Goal: Navigation & Orientation: Find specific page/section

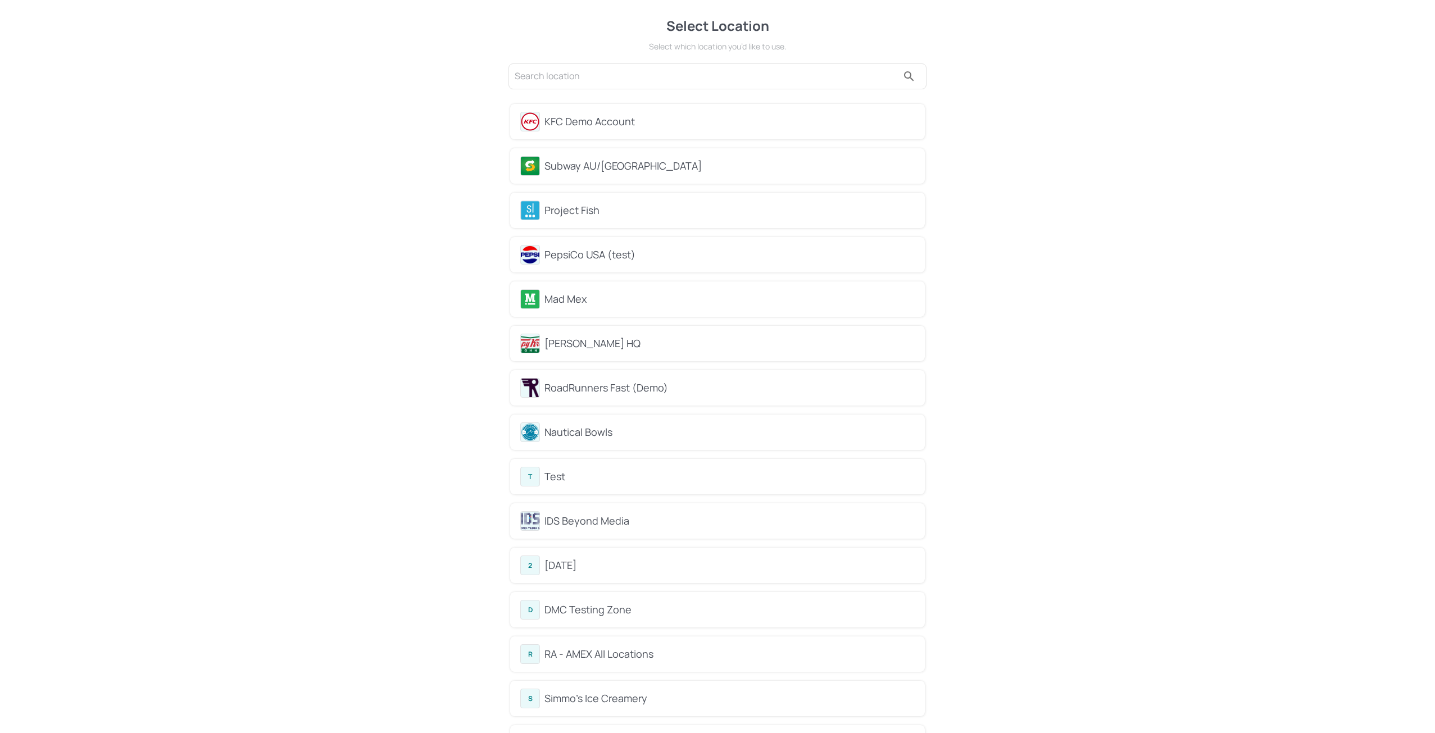
click at [564, 125] on div "KFC Demo Account" at bounding box center [730, 121] width 370 height 15
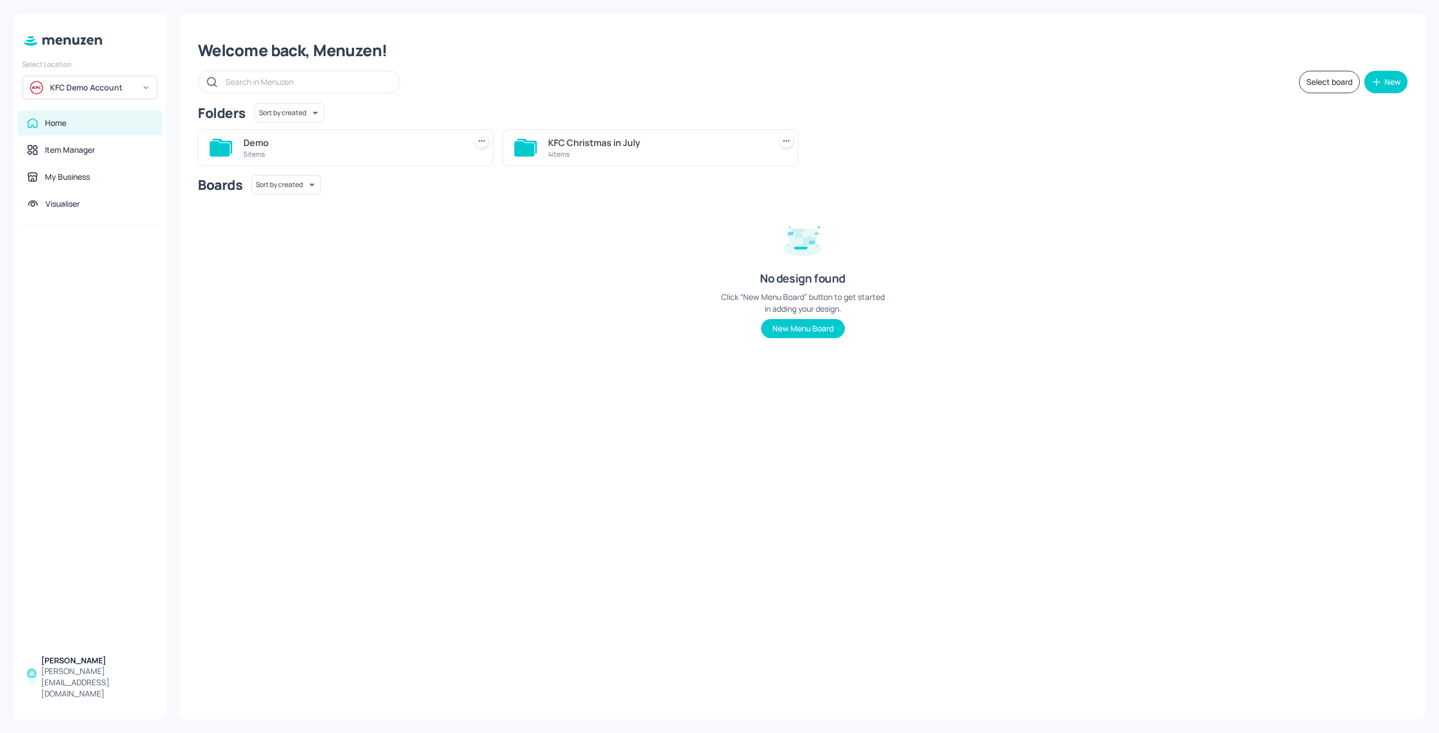
click at [337, 148] on div "Demo" at bounding box center [352, 142] width 218 height 13
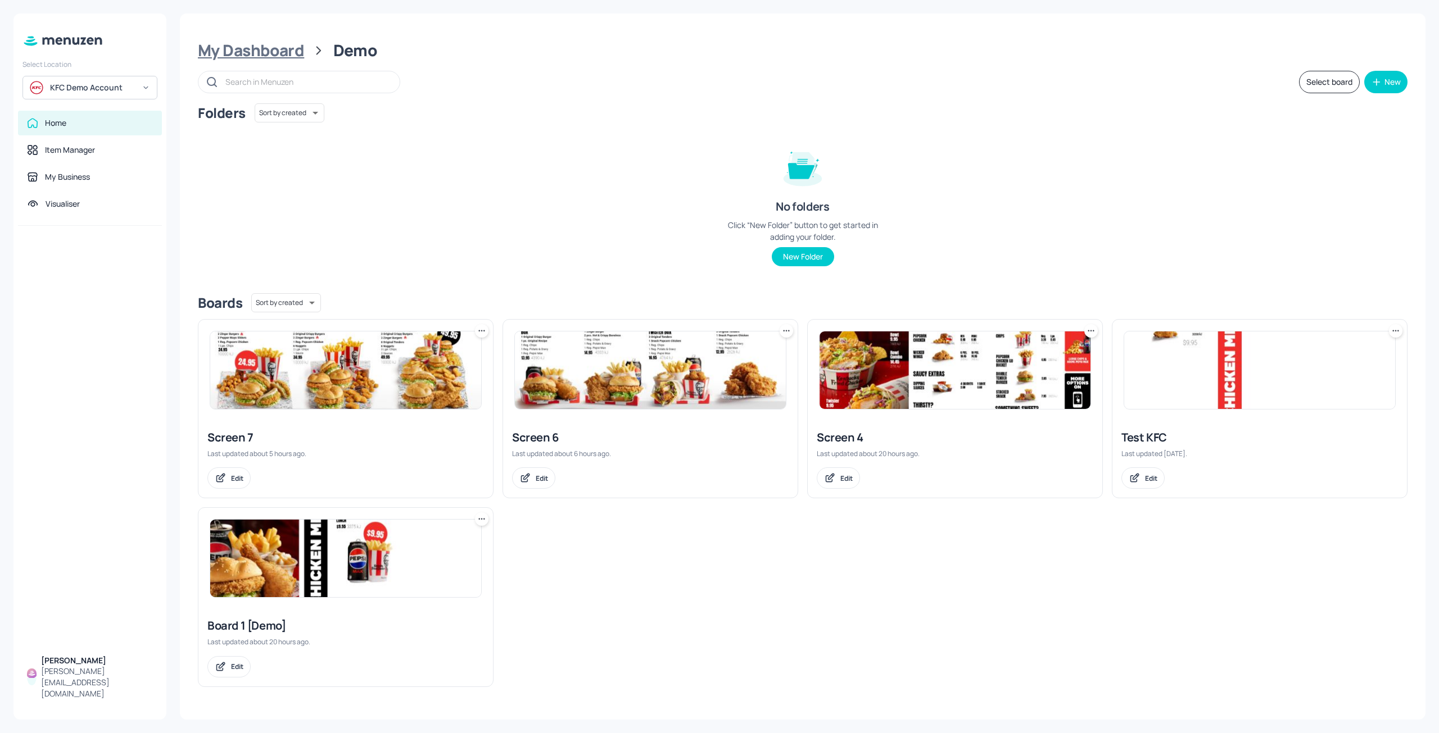
click at [252, 44] on div "My Dashboard" at bounding box center [251, 50] width 106 height 20
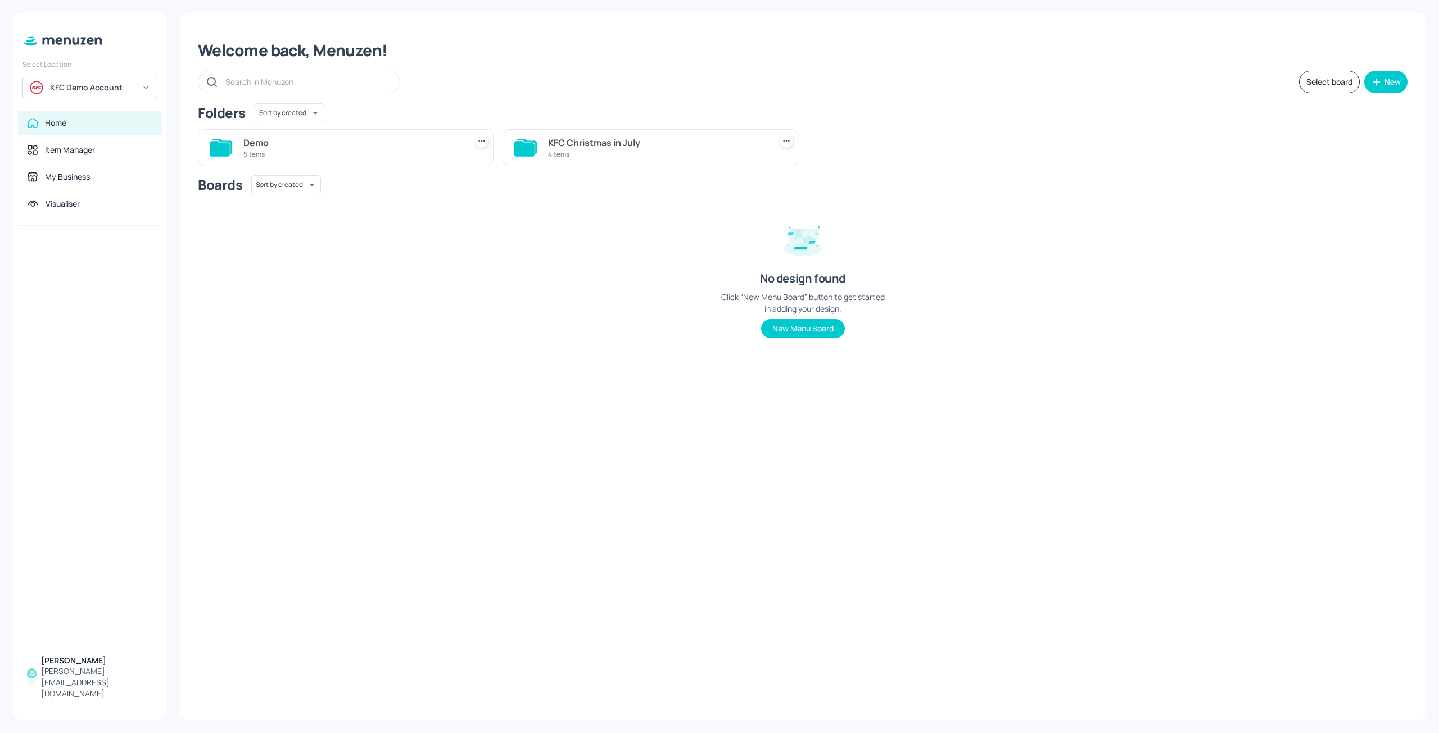
click at [573, 142] on div "KFC Christmas in July" at bounding box center [657, 142] width 218 height 13
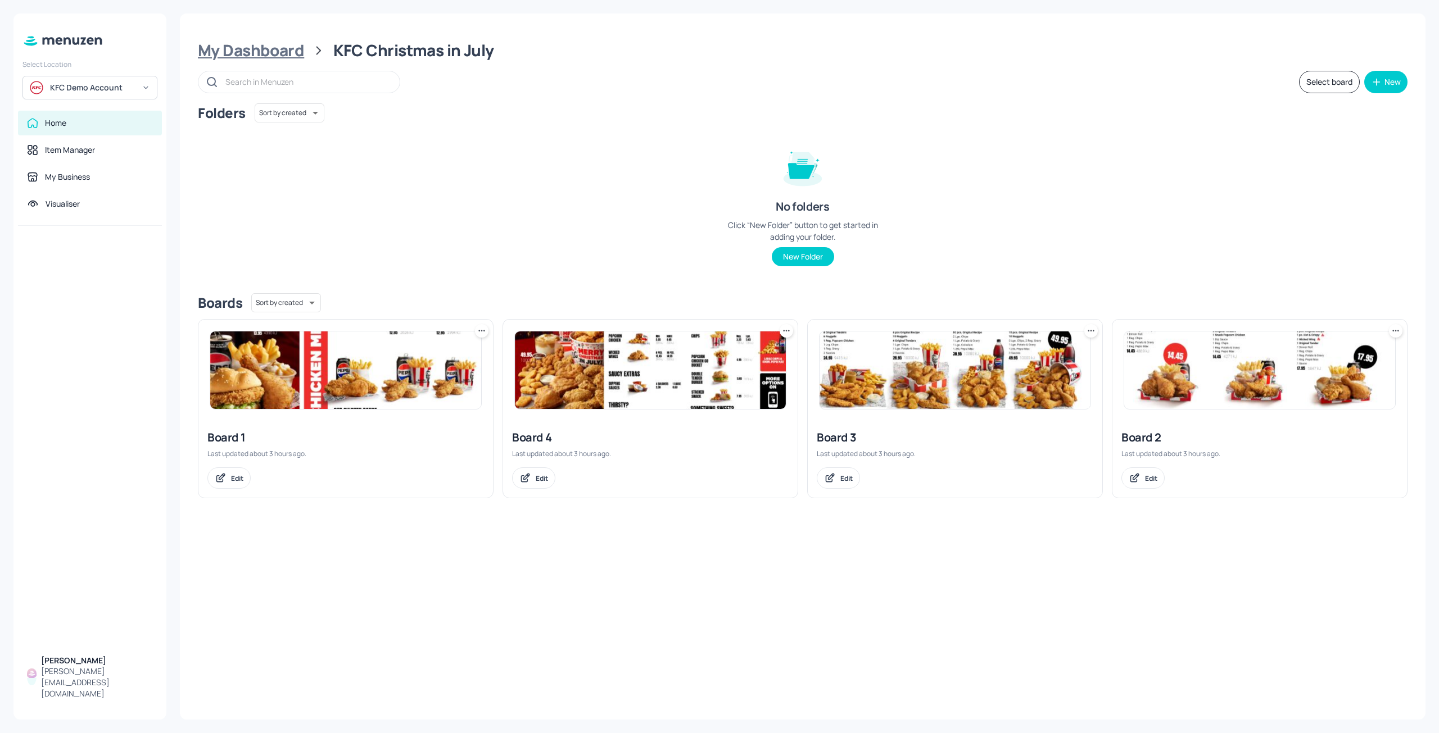
click at [275, 48] on div "My Dashboard" at bounding box center [251, 50] width 106 height 20
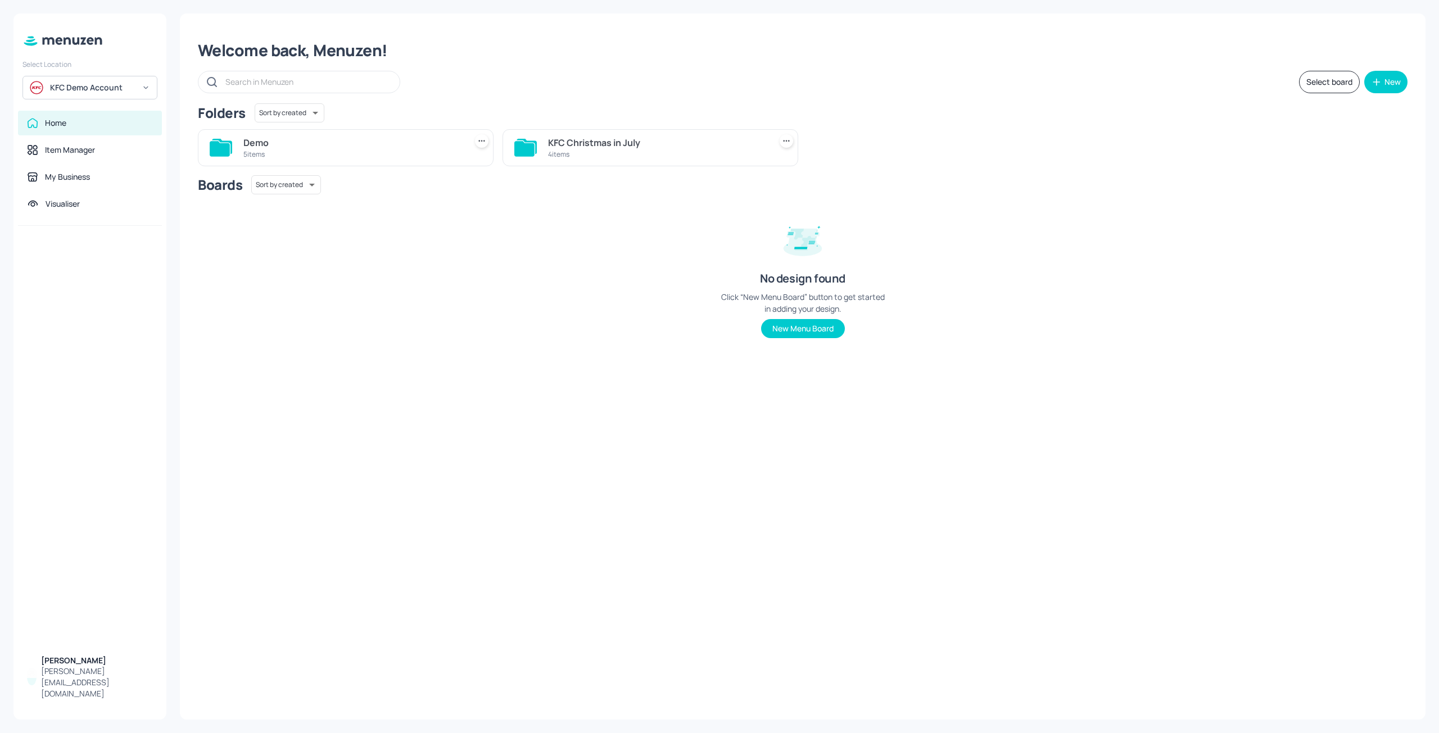
click at [654, 154] on div "4 items" at bounding box center [657, 154] width 218 height 10
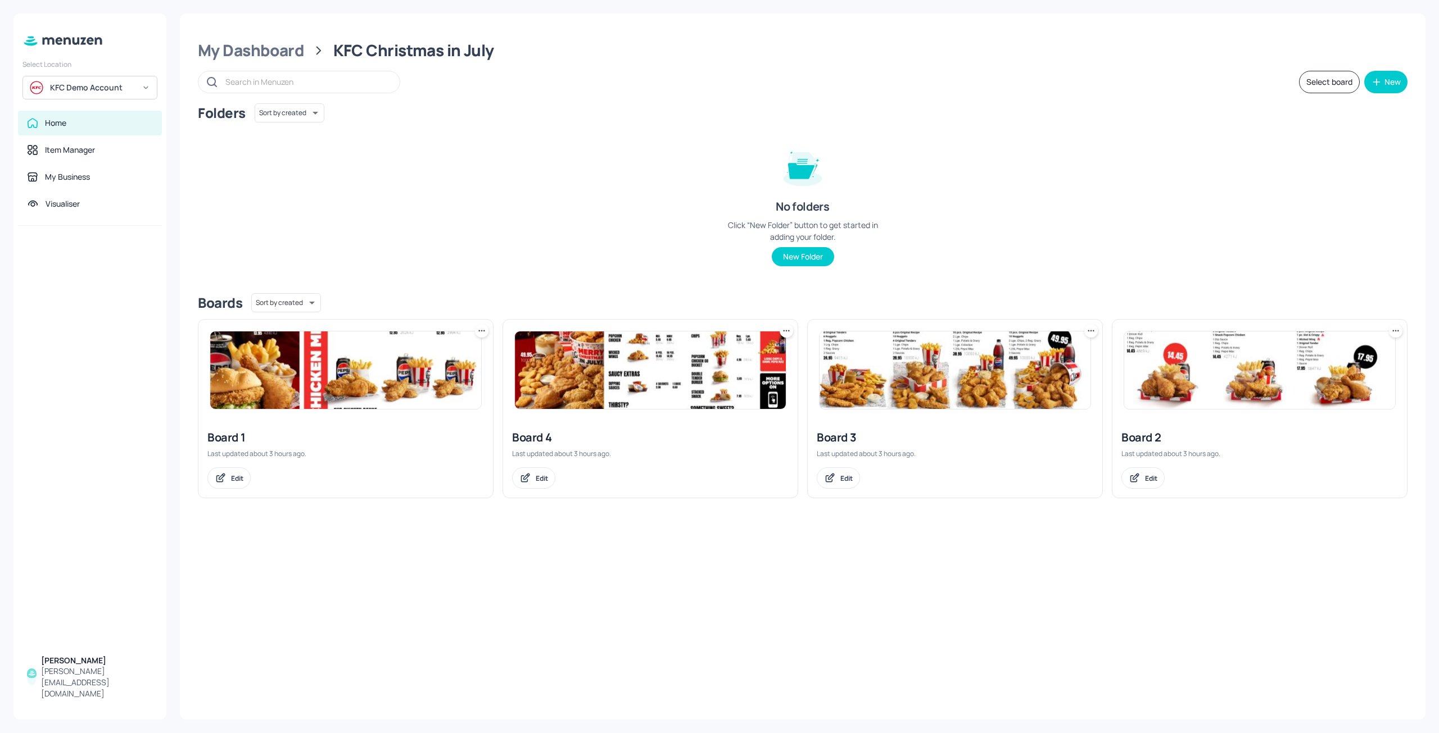
click at [367, 389] on img at bounding box center [345, 371] width 271 height 78
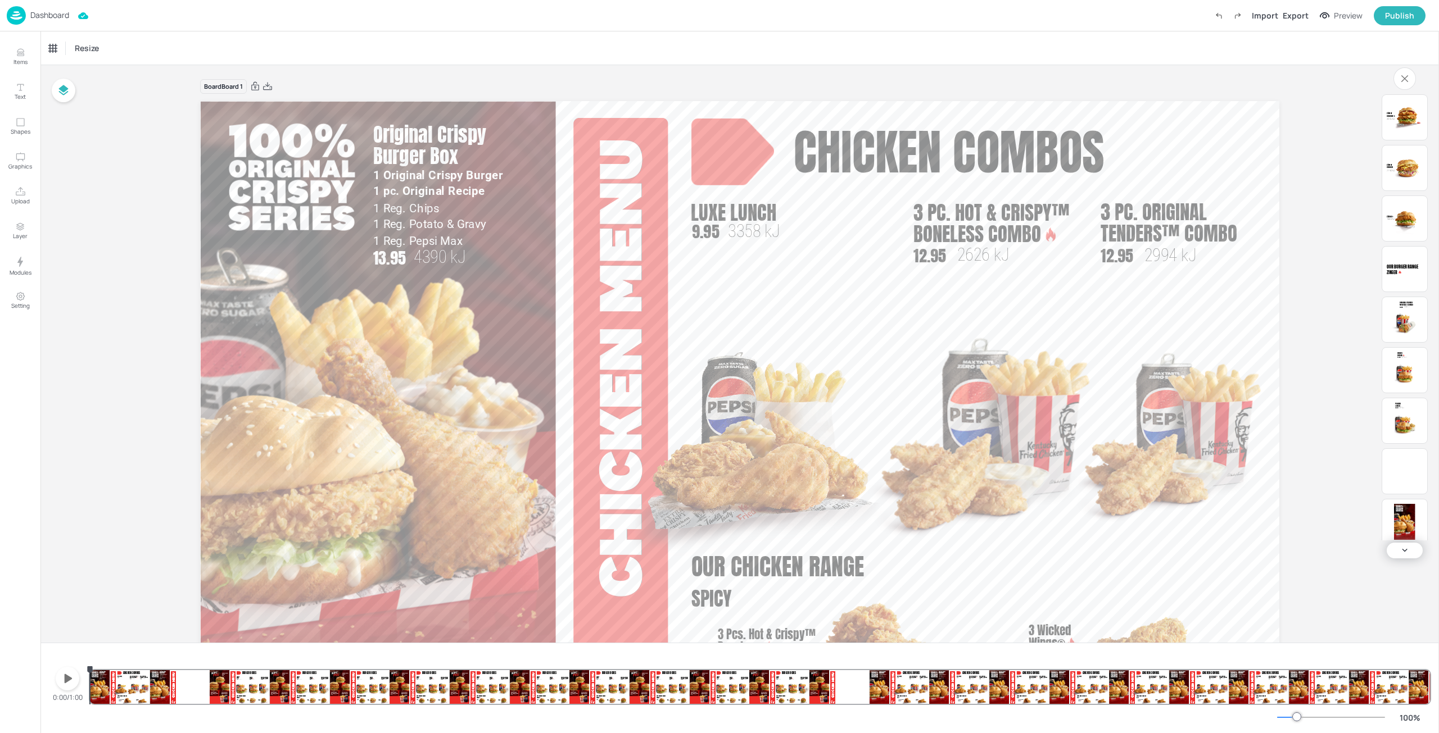
click at [65, 683] on icon "button" at bounding box center [69, 678] width 8 height 9
